Goal: Task Accomplishment & Management: Use online tool/utility

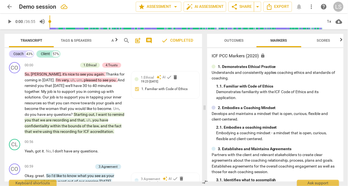
scroll to position [314, 0]
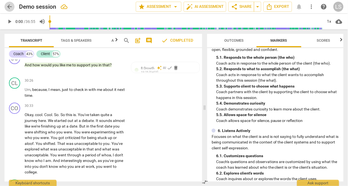
click at [8, 6] on span "arrow_back" at bounding box center [9, 6] width 7 height 7
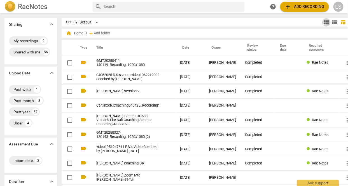
click at [323, 21] on span "view_module" at bounding box center [326, 22] width 7 height 7
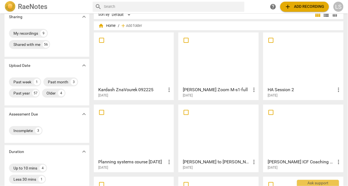
scroll to position [13, 0]
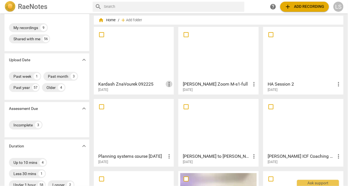
click at [168, 84] on span "more_vert" at bounding box center [169, 84] width 7 height 7
click at [173, 98] on li "Delete" at bounding box center [175, 98] width 21 height 13
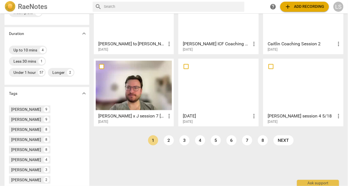
scroll to position [130, 0]
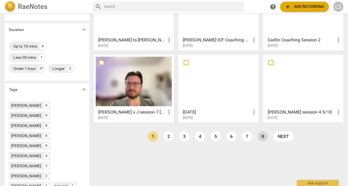
click at [262, 134] on link "8" at bounding box center [263, 137] width 10 height 10
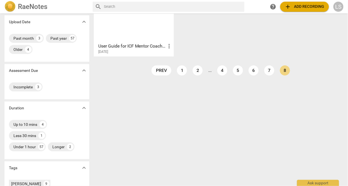
scroll to position [50, 0]
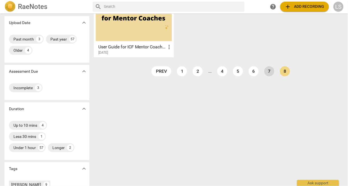
click at [268, 71] on link "7" at bounding box center [270, 71] width 10 height 10
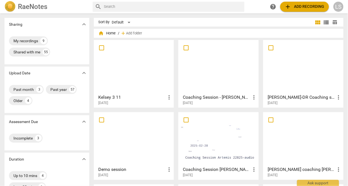
click at [325, 21] on span "view_list" at bounding box center [326, 22] width 7 height 7
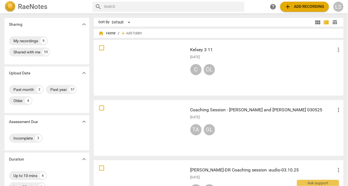
click at [333, 22] on span "table_chart" at bounding box center [335, 22] width 5 height 5
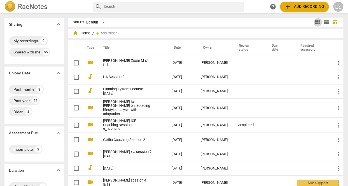
click at [316, 21] on span "view_module" at bounding box center [318, 22] width 7 height 7
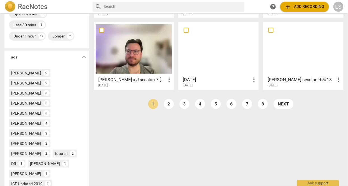
scroll to position [158, 0]
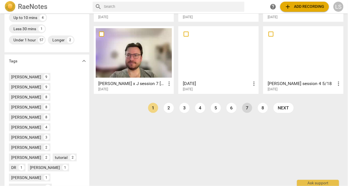
click at [248, 107] on link "7" at bounding box center [247, 108] width 10 height 10
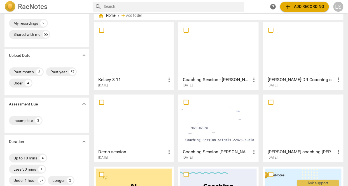
scroll to position [19, 0]
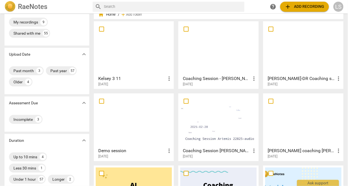
click at [133, 122] on div at bounding box center [134, 121] width 77 height 50
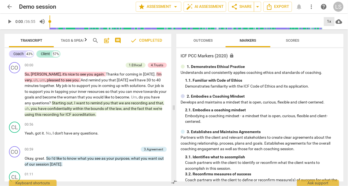
click at [329, 20] on div "1x" at bounding box center [329, 21] width 11 height 9
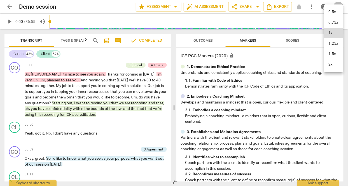
click at [224, 107] on div at bounding box center [174, 93] width 348 height 186
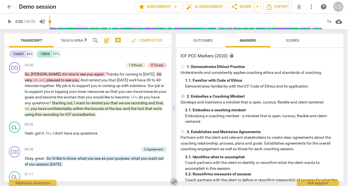
click at [174, 182] on span "compare_arrows" at bounding box center [174, 182] width 7 height 7
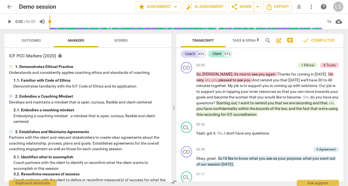
click at [174, 182] on span "compare_arrows" at bounding box center [174, 182] width 7 height 7
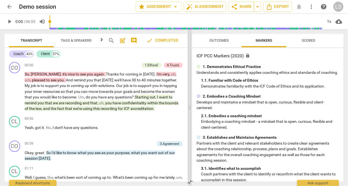
drag, startPoint x: 174, startPoint y: 108, endPoint x: 190, endPoint y: 97, distance: 19.8
click at [190, 97] on span at bounding box center [189, 107] width 3 height 157
click at [309, 41] on span "Scores" at bounding box center [308, 40] width 13 height 4
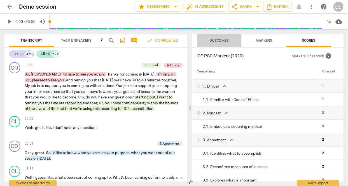
click at [222, 40] on span "Outcomes" at bounding box center [219, 40] width 19 height 4
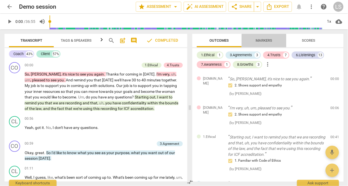
click at [265, 41] on span "Markers" at bounding box center [264, 40] width 17 height 4
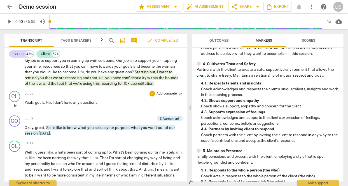
scroll to position [27, 0]
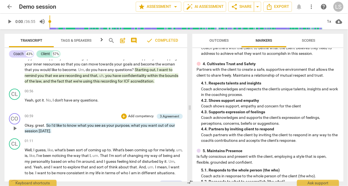
click at [147, 114] on p "Add competency" at bounding box center [141, 116] width 27 height 5
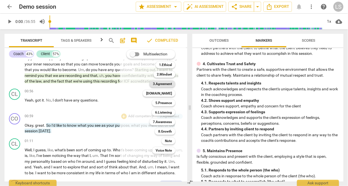
click at [159, 85] on b "3.Agreement" at bounding box center [162, 84] width 19 height 7
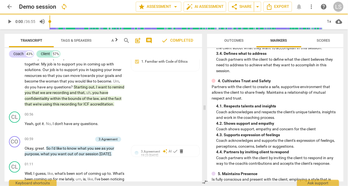
scroll to position [32, 0]
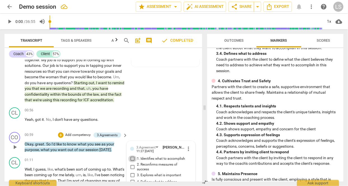
click at [132, 156] on input "1. Identifies what to accomplish" at bounding box center [132, 159] width 9 height 7
checkbox input "false"
click at [188, 146] on span "more_vert" at bounding box center [188, 149] width 7 height 7
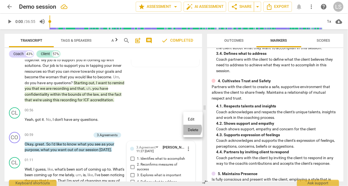
click at [191, 128] on li "Delete" at bounding box center [193, 130] width 19 height 11
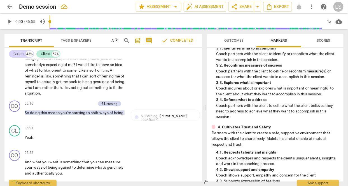
scroll to position [716, 0]
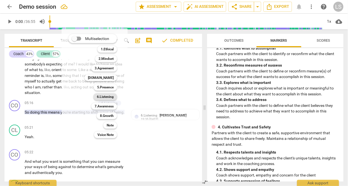
click at [101, 97] on b "6.Listening" at bounding box center [105, 97] width 17 height 7
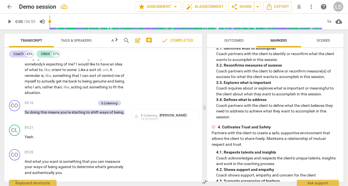
checkbox input "true"
type textarea "G"
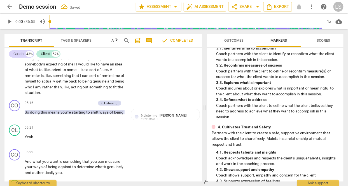
type textarea "Go"
type textarea "Goo"
type textarea "Good"
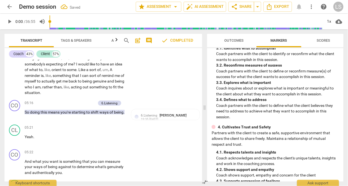
type textarea "Good"
type textarea "Good q"
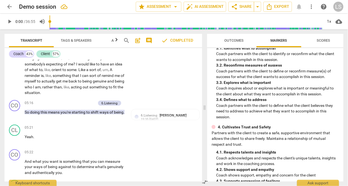
type textarea "Good qu"
type textarea "Good que"
type textarea "Good ques"
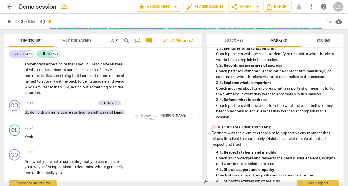
type textarea "Good ques"
type textarea "Good quest"
type textarea "Good questi"
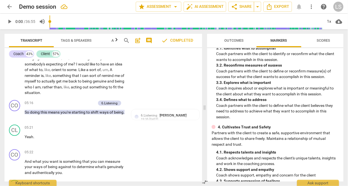
type textarea "Good questio"
type textarea "Good question"
type textarea "Good questions"
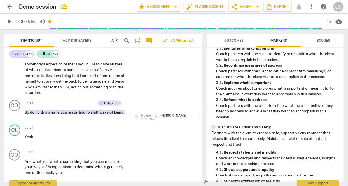
type textarea "Good questions"
type textarea "Good question"
type textarea "Good question."
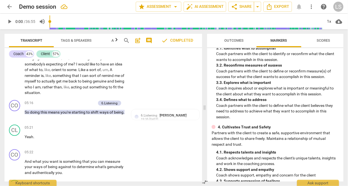
type textarea "Good question."
type textarea "Good question"
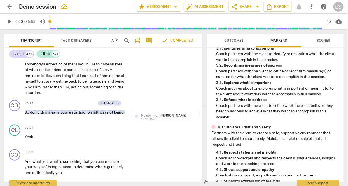
type textarea "Good question"
type textarea "Good questio"
type textarea "Good questi"
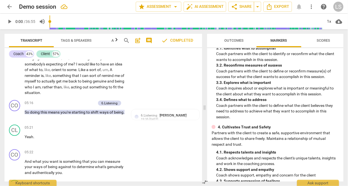
type textarea "Good quest"
type textarea "Good ques"
type textarea "Good que"
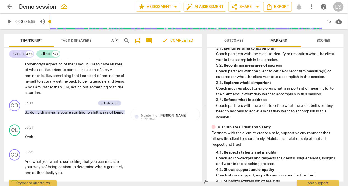
type textarea "Good que"
type textarea "Good qu"
type textarea "Good q"
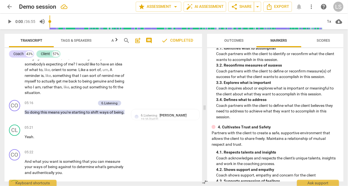
type textarea "Good"
type textarea "Goo"
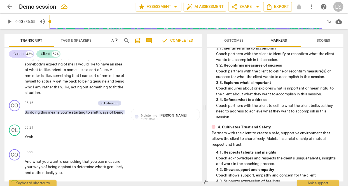
type textarea "Goo"
type textarea "Go"
type textarea "G"
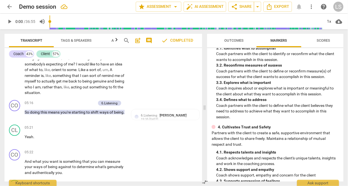
type textarea "I"
type textarea "In"
type textarea "Ino"
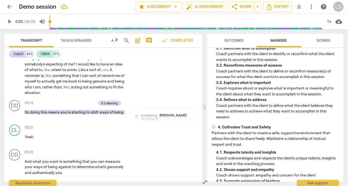
type textarea "Ino"
type textarea "Inot"
type textarea "Inoti"
type textarea "Inot"
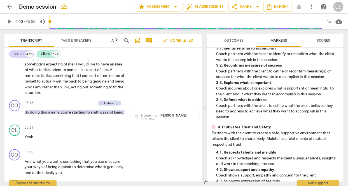
type textarea "Ino"
type textarea "In"
type textarea "I"
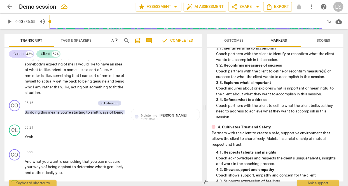
type textarea "I"
type textarea "In"
type textarea "Ino"
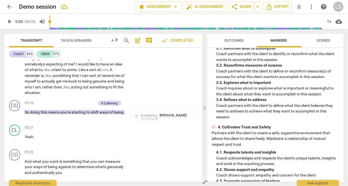
type textarea "In"
type textarea "I"
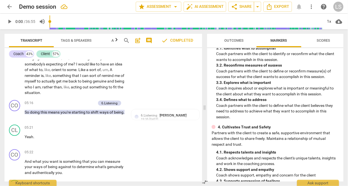
type textarea "I"
type textarea "I n"
type textarea "I no"
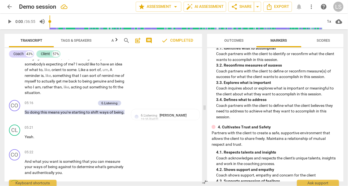
type textarea "I not"
type textarea "I noti"
type textarea "I notic"
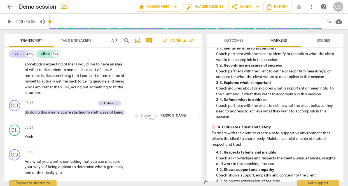
type textarea "I notic"
type textarea "I notice"
type textarea "I noticed"
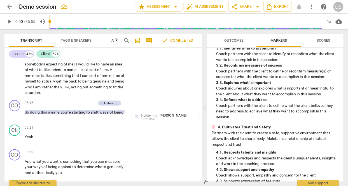
type textarea "I noticed"
type textarea "I noticed s"
type textarea "I noticed so"
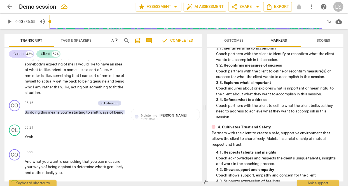
type textarea "I noticed so"
type textarea "I noticed som"
type textarea "I noticed some"
type textarea "I noticed somet"
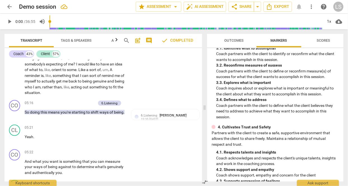
type textarea "I noticed someth"
type textarea "I noticed somethi"
type textarea "I noticed somethin"
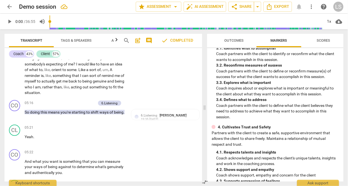
type textarea "I noticed somethin"
type textarea "I noticed something"
type textarea "I noticed something c"
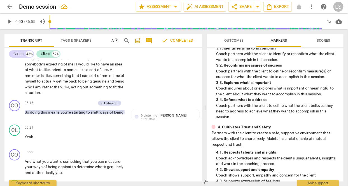
type textarea "I noticed something co"
type textarea "I noticed something com"
type textarea "I noticed something come"
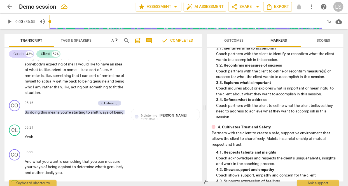
type textarea "I noticed something come"
type textarea "I noticed something come a"
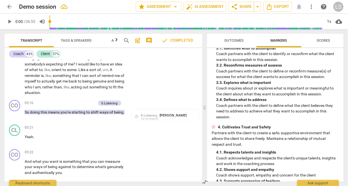
type textarea "I noticed something come ac"
type textarea "I noticed something come acr"
type textarea "I noticed something come acro"
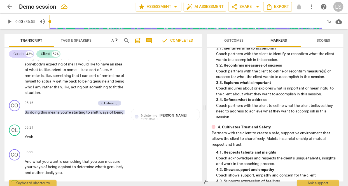
type textarea "I noticed something come acro"
type textarea "I noticed something come acros"
type textarea "I noticed something come across"
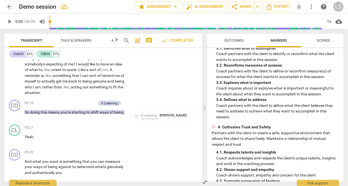
type textarea "I noticed something come across"
type textarea "I noticed something come across y"
type textarea "I noticed something come across yo"
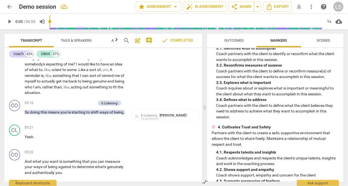
type textarea "I noticed something come across yo"
type textarea "I noticed something come across you"
type textarea "I noticed something come across your"
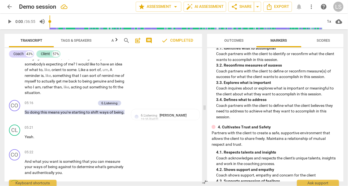
type textarea "I noticed something come across your"
type textarea "I noticed something come across your f"
type textarea "I noticed something come across your fa"
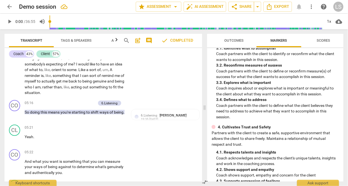
type textarea "I noticed something come across your fa"
type textarea "I noticed something come across your fac"
type textarea "I noticed something come across your face"
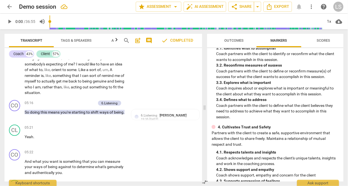
type textarea "I noticed something come across your face."
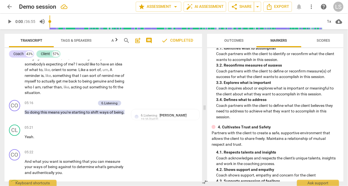
type textarea "I noticed something come across your face. W"
type textarea "I noticed something come across your face. Wh"
type textarea "I noticed something come across your face. Wha"
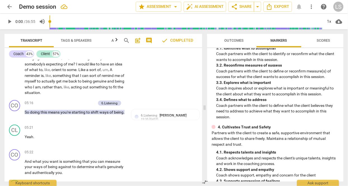
type textarea "I noticed something come across your face. Wha"
type textarea "I noticed something come across your face. What"
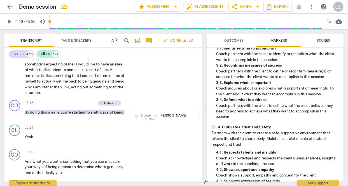
type textarea "I noticed something come across your face. What a"
type textarea "I noticed something come across your face. What ar"
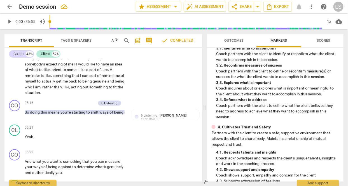
type textarea "I noticed something come across your face. What are"
type textarea "I noticed something come across your face. What are y"
type textarea "I noticed something come across your face. What are yo"
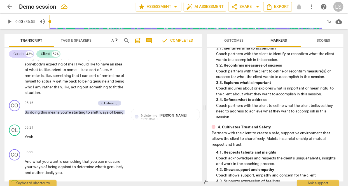
type textarea "I noticed something come across your face. What are yo"
type textarea "I noticed something come across your face. What are you"
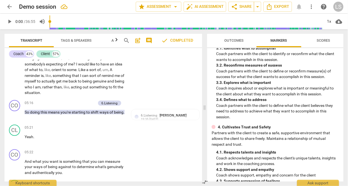
type textarea "I noticed something come across your face. What are you t"
type textarea "I noticed something come across your face. What are you th"
type textarea "I noticed something come across your face. What are you thi"
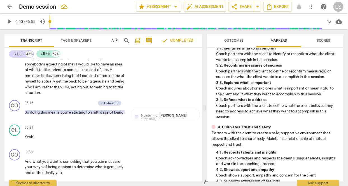
type textarea "I noticed something come across your face. What are you thin"
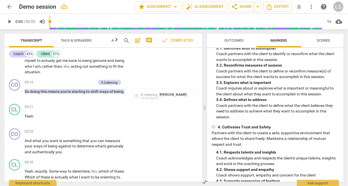
scroll to position [744, 0]
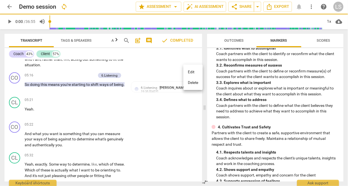
scroll to position [0, 0]
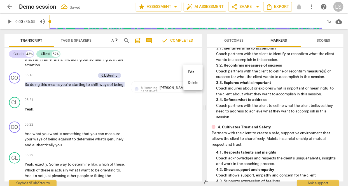
click at [191, 80] on li "Delete" at bounding box center [193, 83] width 19 height 11
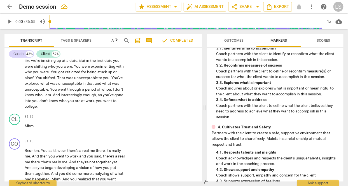
scroll to position [5000, 0]
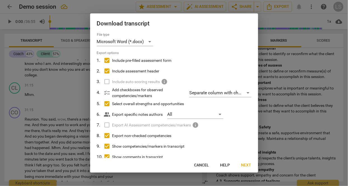
click at [248, 165] on span "Next" at bounding box center [247, 166] width 10 height 6
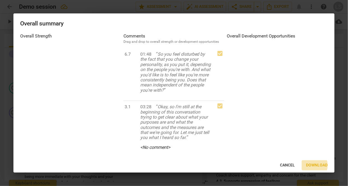
click at [316, 166] on span "Download" at bounding box center [318, 166] width 22 height 6
